Goal: Information Seeking & Learning: Find specific fact

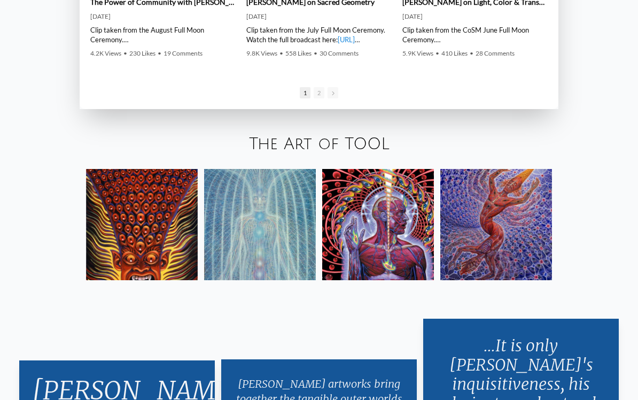
scroll to position [1644, 0]
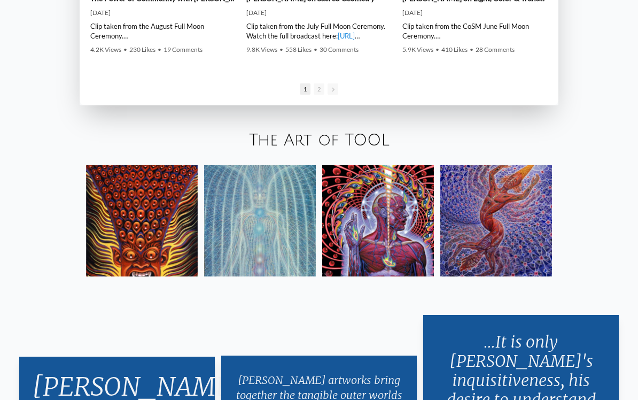
click at [469, 243] on img at bounding box center [496, 221] width 112 height 112
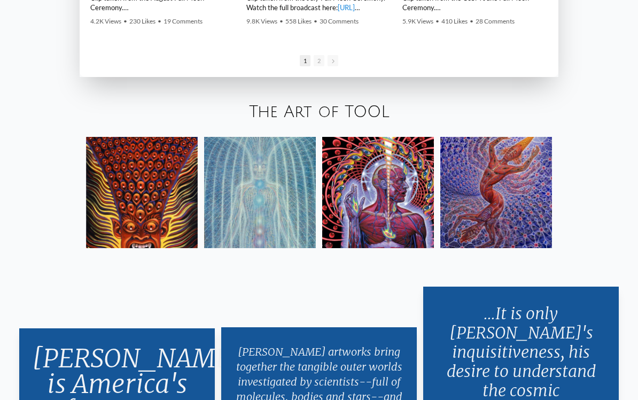
scroll to position [1674, 0]
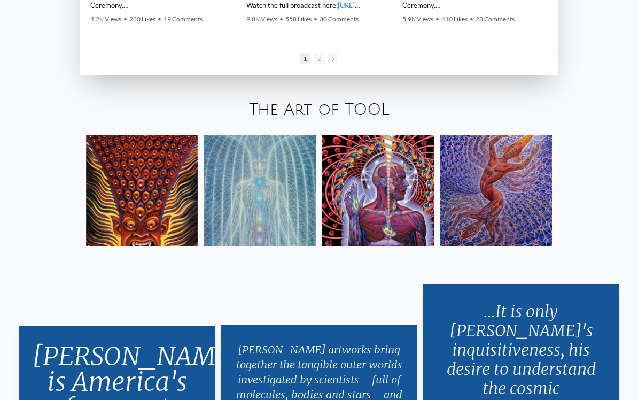
click at [122, 215] on img at bounding box center [142, 191] width 112 height 112
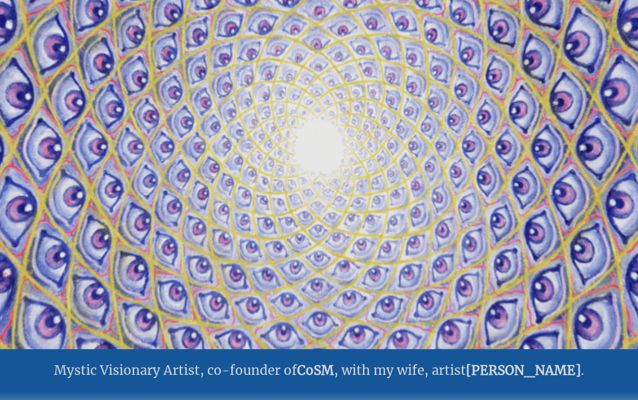
scroll to position [0, 0]
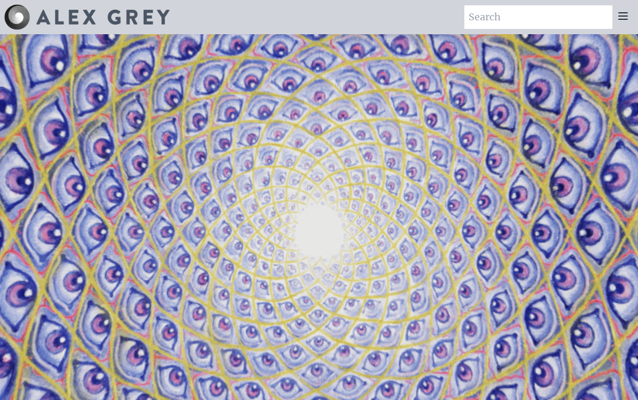
click at [541, 18] on input "search" at bounding box center [538, 17] width 148 height 24
click at [545, 76] on video "Your browser does not support the video tag." at bounding box center [319, 234] width 1068 height 601
click at [52, 15] on img at bounding box center [102, 17] width 133 height 15
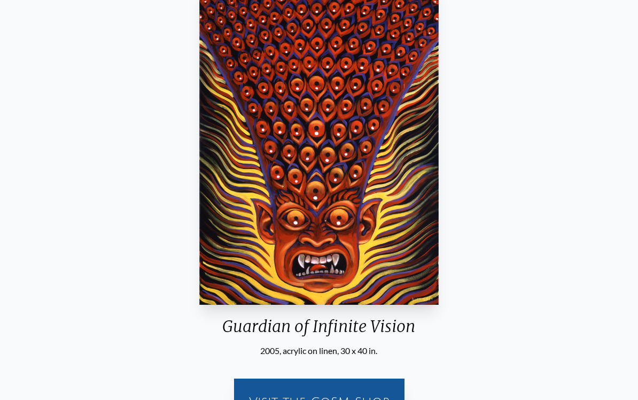
scroll to position [91, 0]
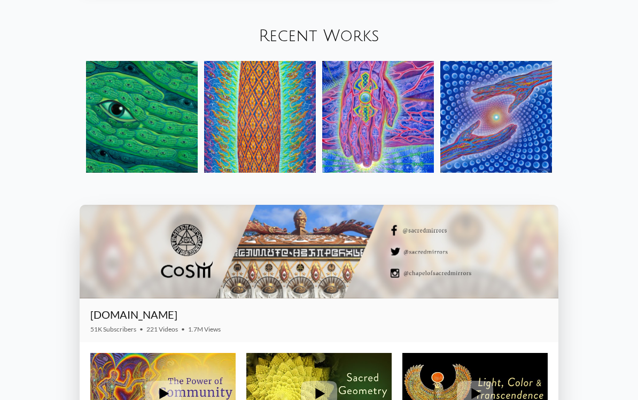
scroll to position [1201, 0]
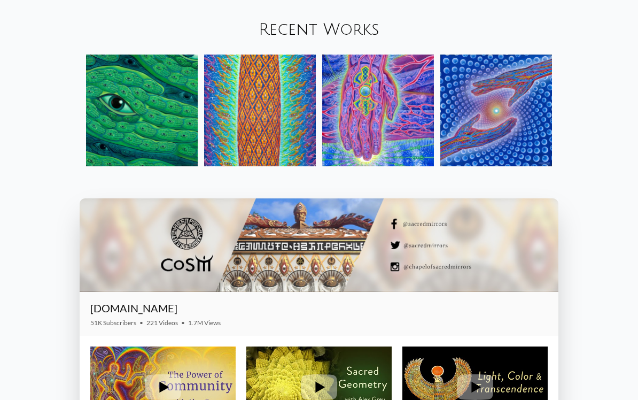
click at [271, 38] on link "Recent Works" at bounding box center [319, 30] width 121 height 18
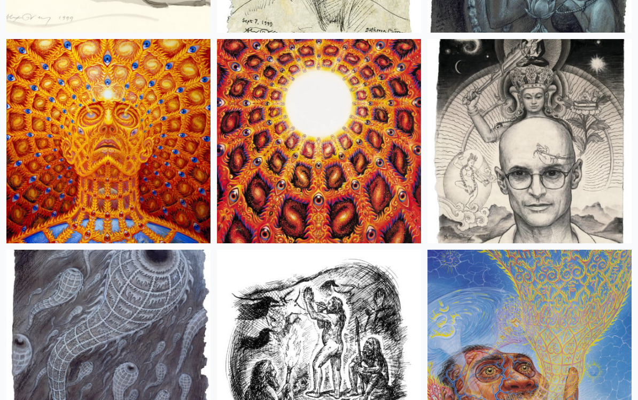
scroll to position [12476, 0]
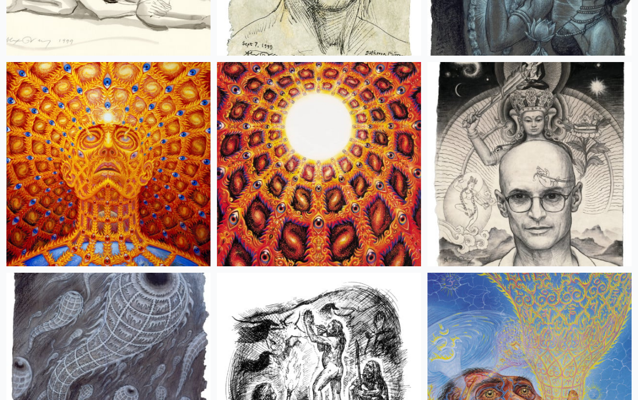
click at [52, 228] on img at bounding box center [108, 164] width 204 height 204
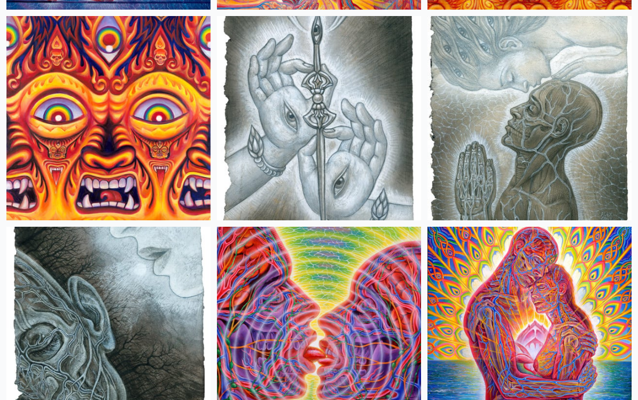
scroll to position [5558, 0]
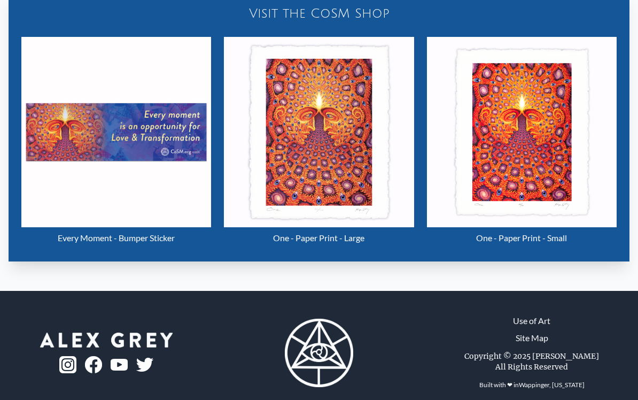
scroll to position [484, 0]
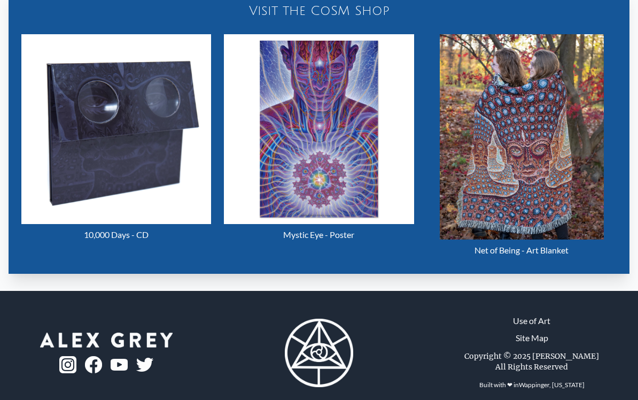
scroll to position [475, 0]
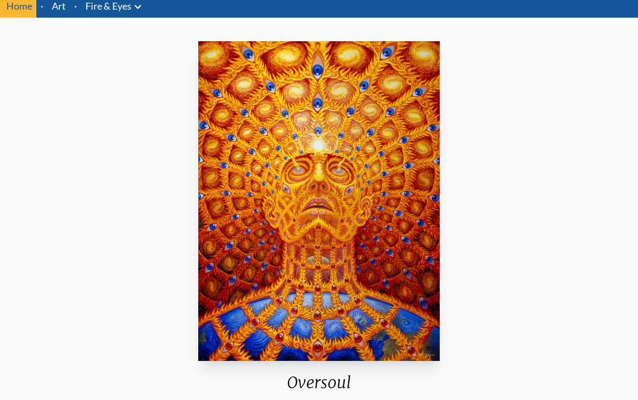
scroll to position [9, 0]
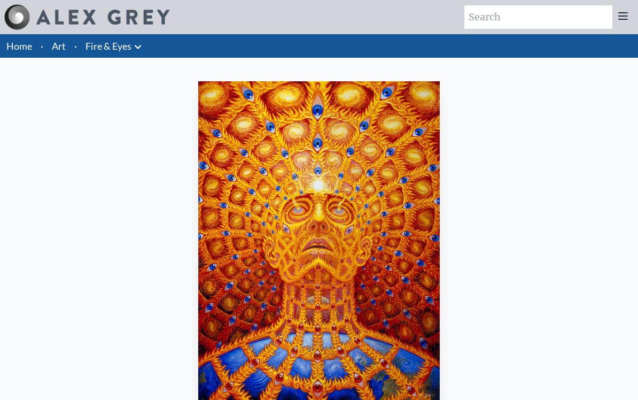
scroll to position [499, 0]
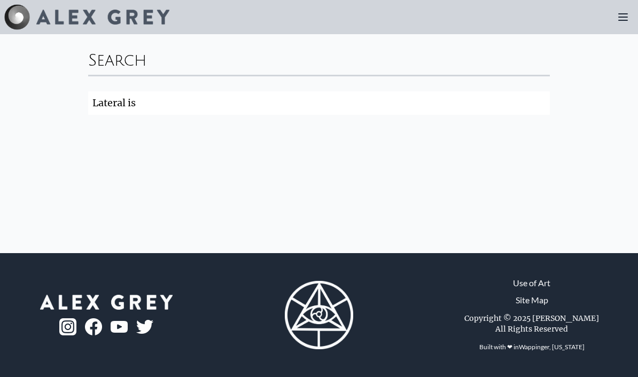
click at [143, 98] on input "Lateral is" at bounding box center [319, 103] width 462 height 24
click button "Search" at bounding box center [0, 0] width 0 height 0
type input "Lateral is"
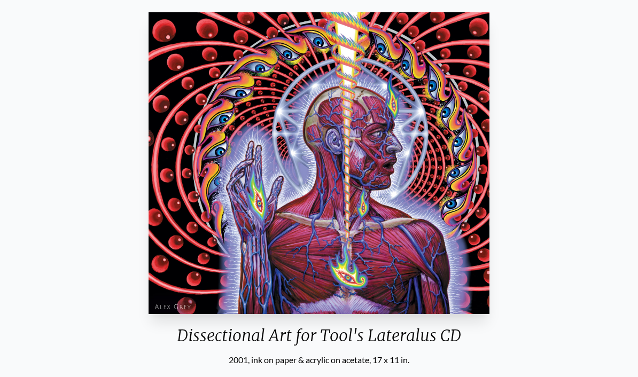
scroll to position [20, 0]
